Goal: Information Seeking & Learning: Learn about a topic

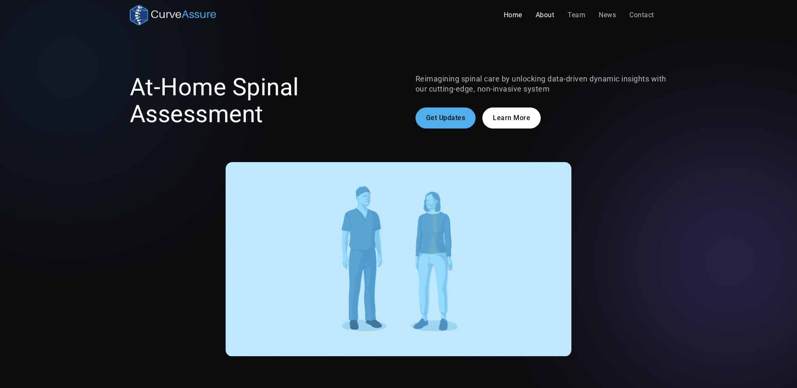
click at [534, 17] on link "About" at bounding box center [545, 15] width 32 height 17
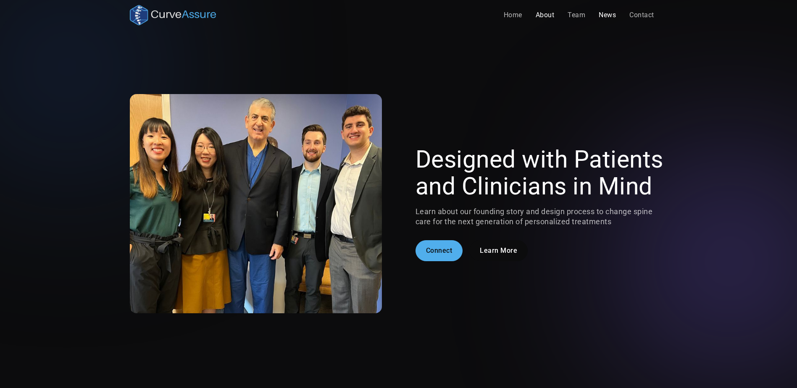
click at [618, 21] on link "News" at bounding box center [607, 15] width 31 height 17
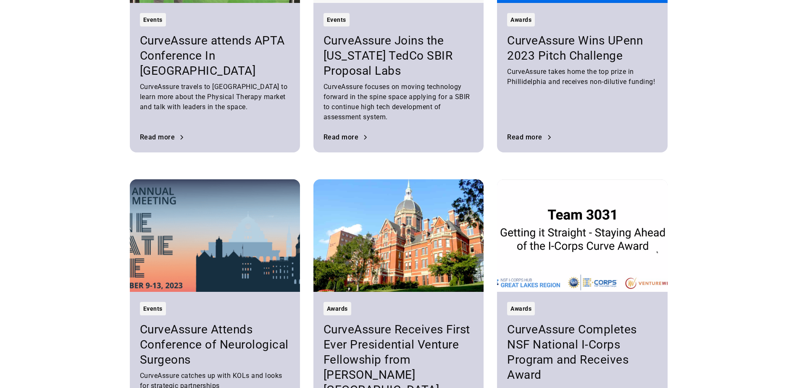
scroll to position [756, 0]
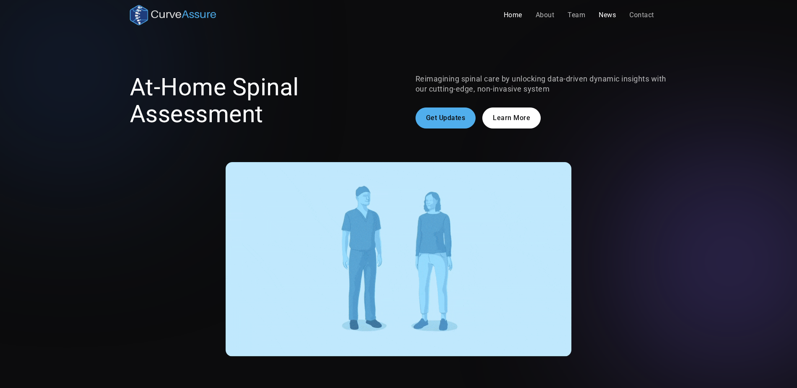
click at [606, 14] on link "News" at bounding box center [607, 15] width 31 height 17
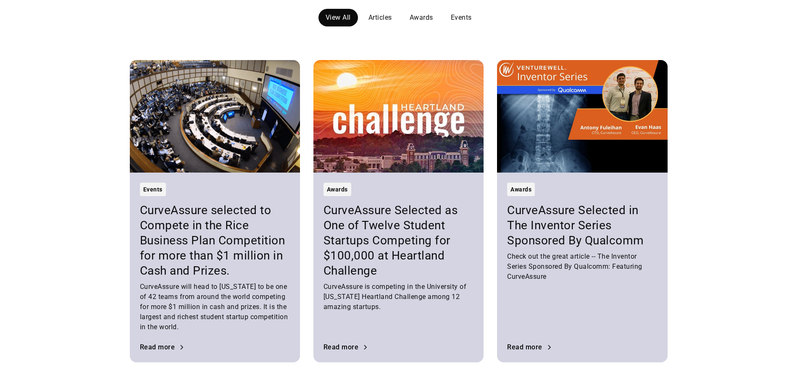
scroll to position [207, 0]
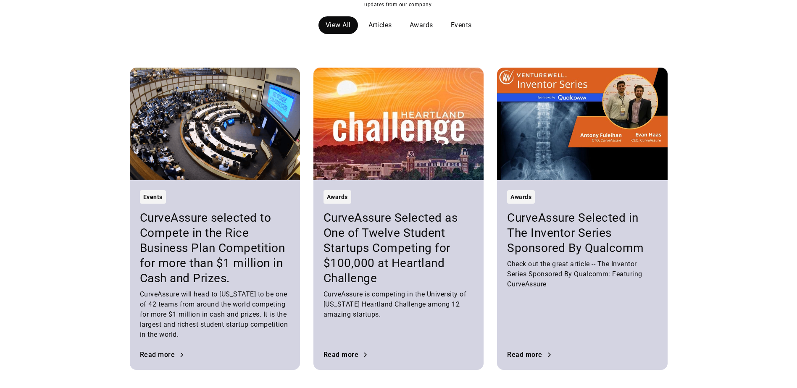
click at [245, 243] on h3 "CurveAssure selected to Compete in the Rice Business Plan Competition for more …" at bounding box center [215, 248] width 150 height 76
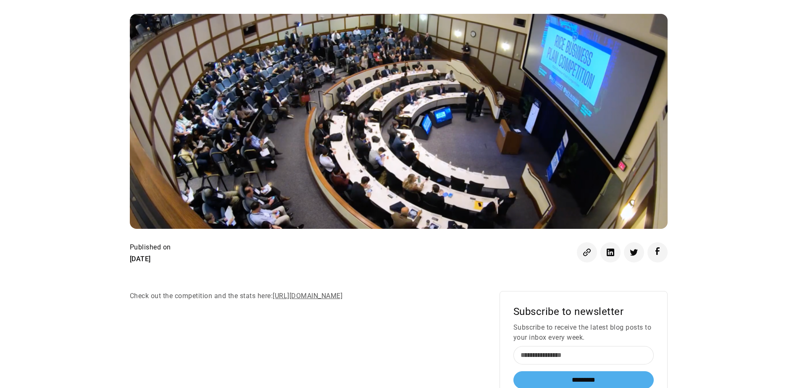
scroll to position [252, 0]
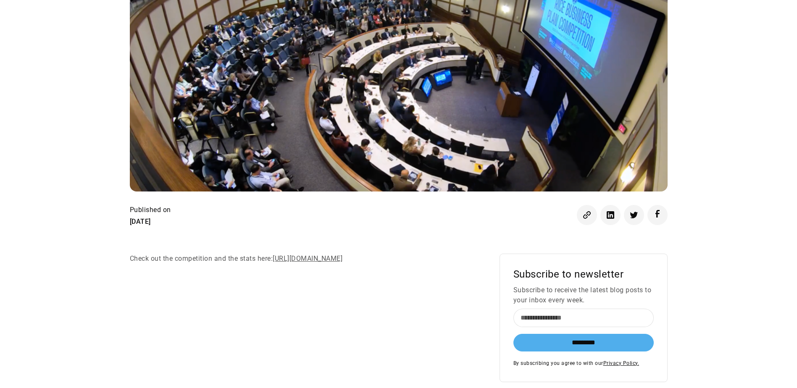
click at [314, 258] on link "[URL][DOMAIN_NAME]" at bounding box center [308, 259] width 70 height 8
